Goal: Information Seeking & Learning: Learn about a topic

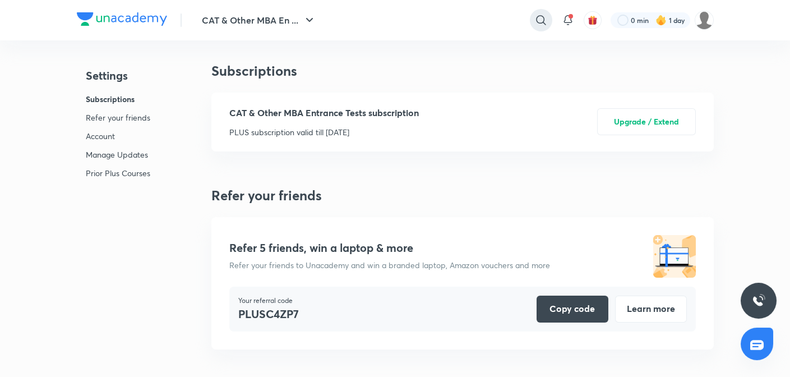
click at [540, 17] on icon at bounding box center [540, 19] width 13 height 13
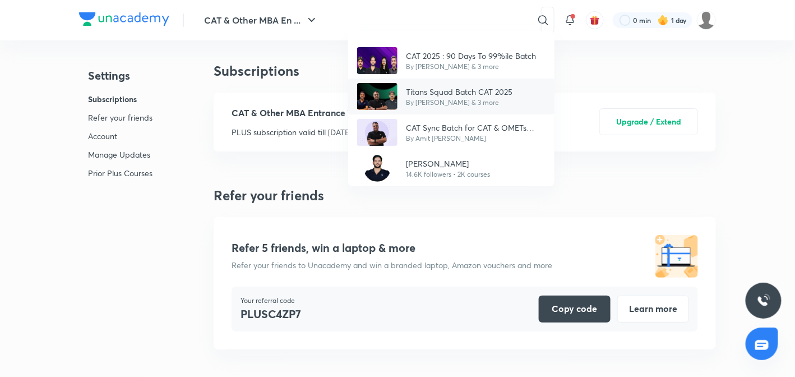
click at [449, 92] on p "Titans Squad Batch CAT 2025" at bounding box center [460, 92] width 107 height 12
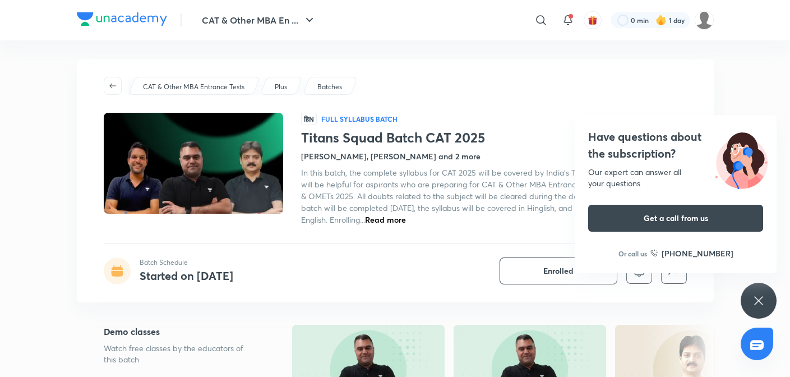
scroll to position [2, 0]
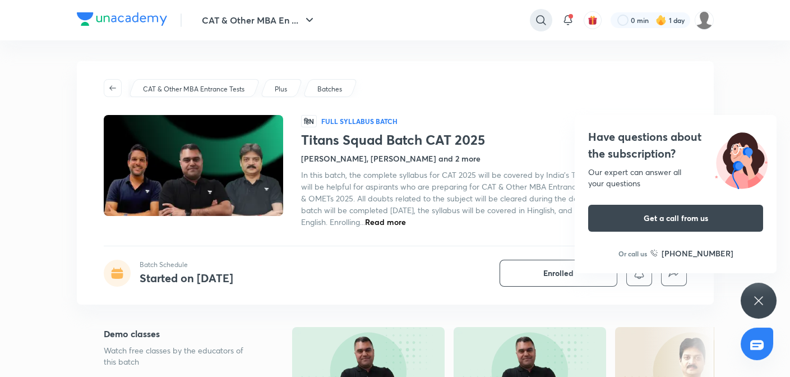
click at [538, 24] on icon at bounding box center [540, 19] width 13 height 13
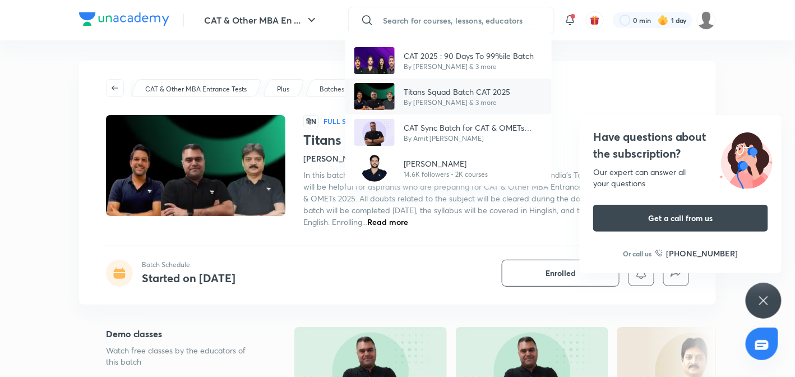
click at [501, 102] on p "By [PERSON_NAME] & 3 more" at bounding box center [457, 103] width 107 height 10
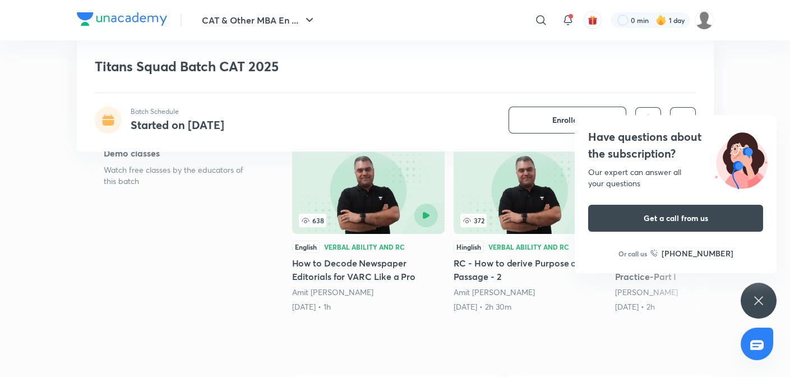
scroll to position [182, 0]
click at [758, 301] on icon at bounding box center [758, 300] width 8 height 8
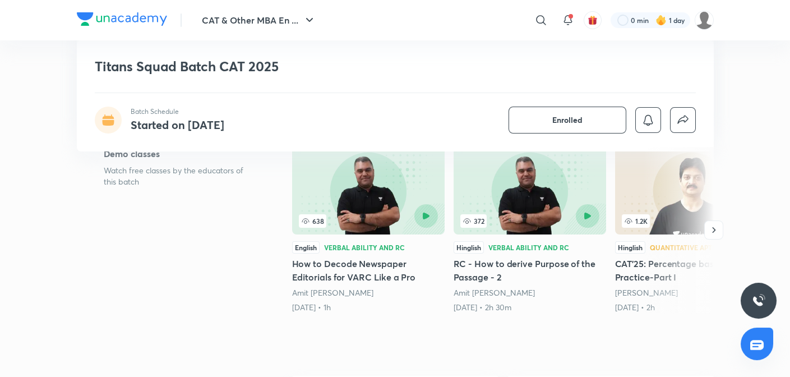
click at [664, 214] on div at bounding box center [678, 230] width 72 height 166
click at [637, 274] on h5 "CAT'25: Percentage basics and Practice-Part I" at bounding box center [691, 270] width 153 height 27
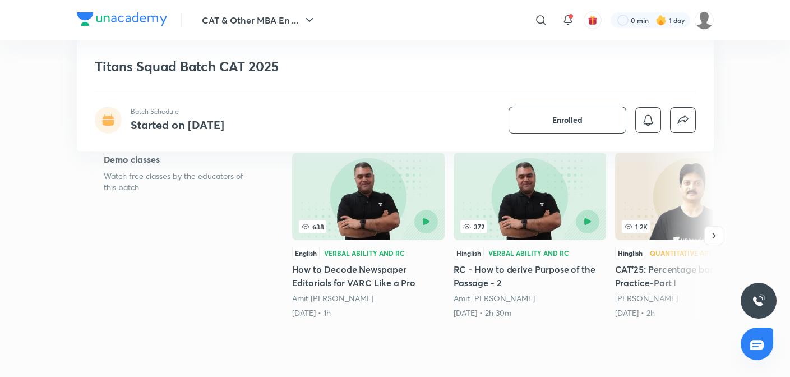
scroll to position [174, 0]
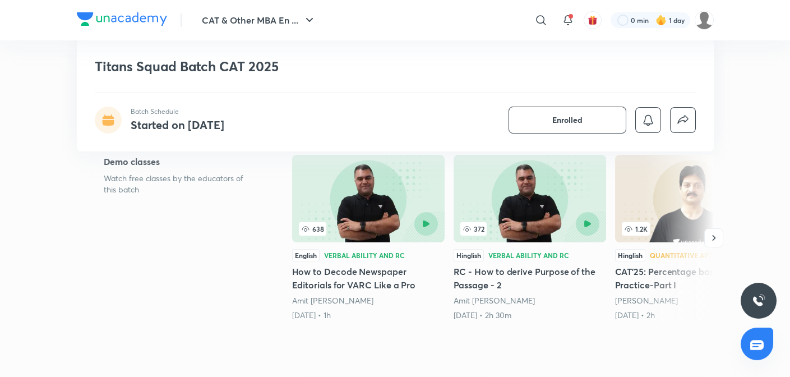
click at [326, 214] on div "638" at bounding box center [368, 224] width 139 height 24
